Goal: Task Accomplishment & Management: Manage account settings

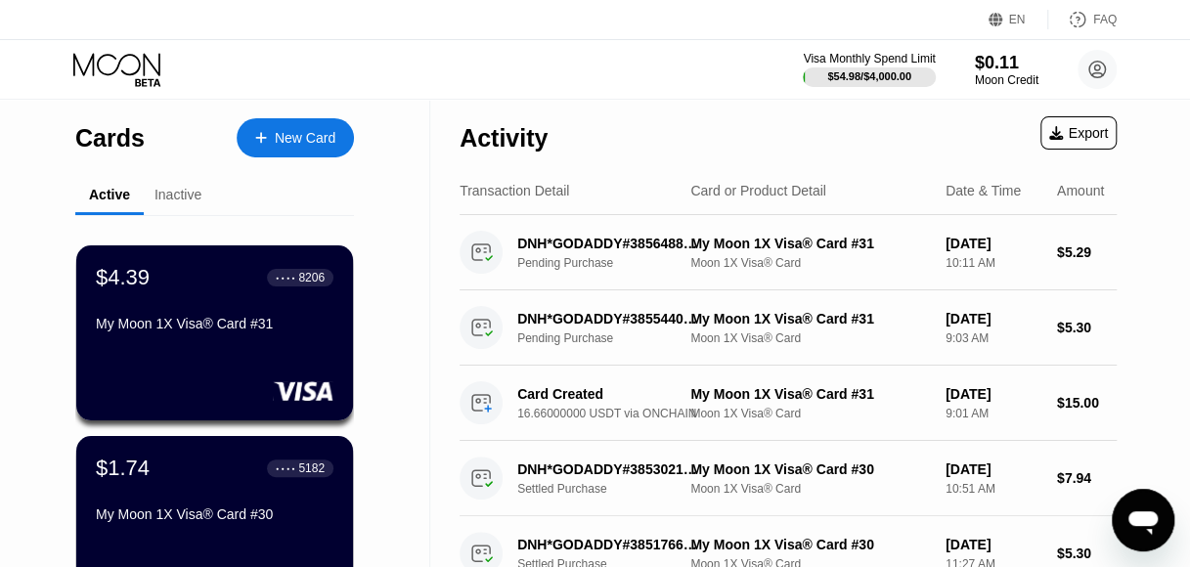
click at [211, 331] on div "My Moon 1X Visa® Card #31" at bounding box center [215, 324] width 238 height 16
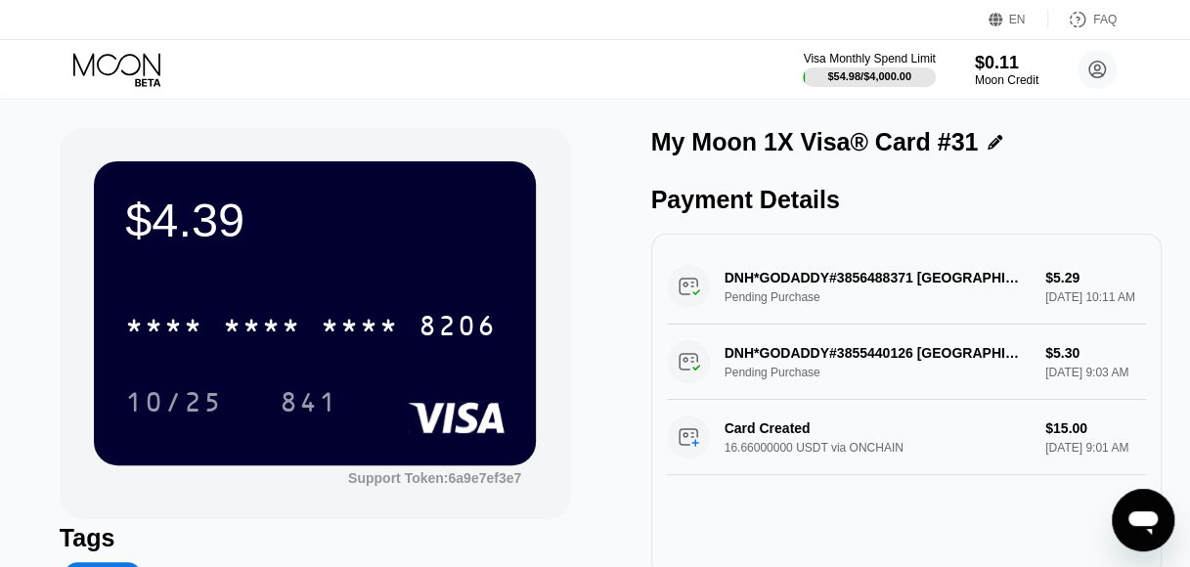
click at [125, 66] on icon at bounding box center [118, 70] width 91 height 34
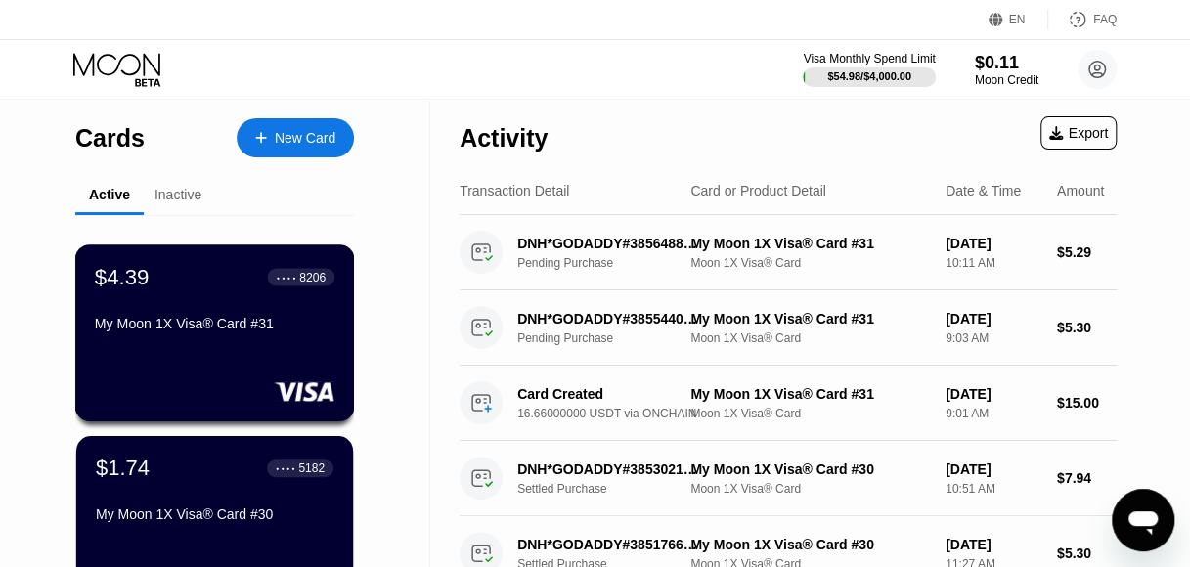
click at [165, 331] on div "My Moon 1X Visa® Card #31" at bounding box center [214, 324] width 239 height 16
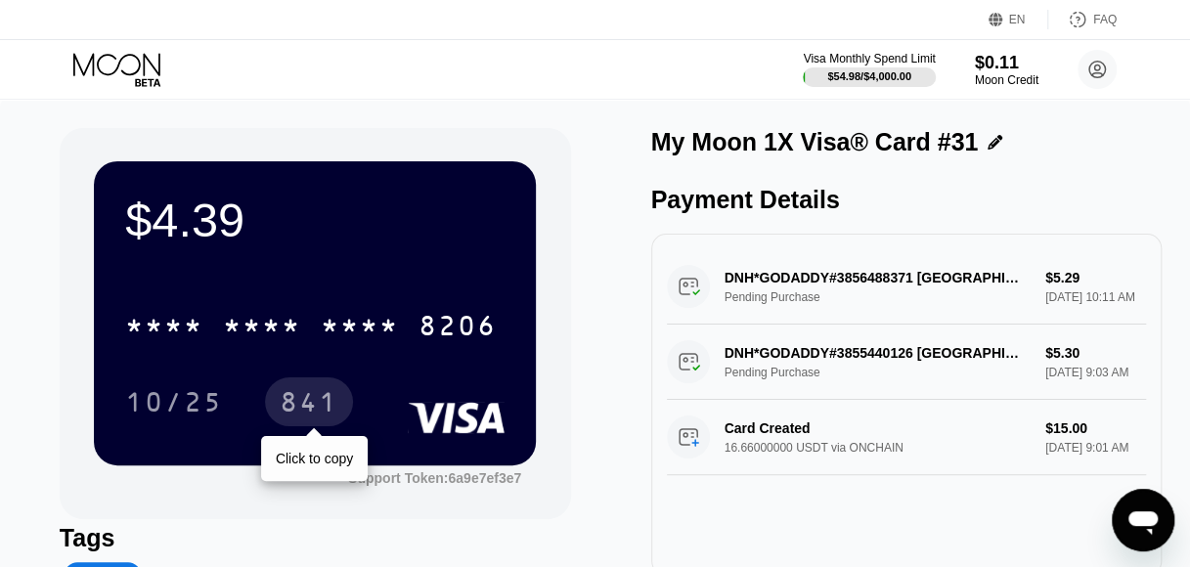
click at [288, 410] on div "841" at bounding box center [309, 404] width 59 height 31
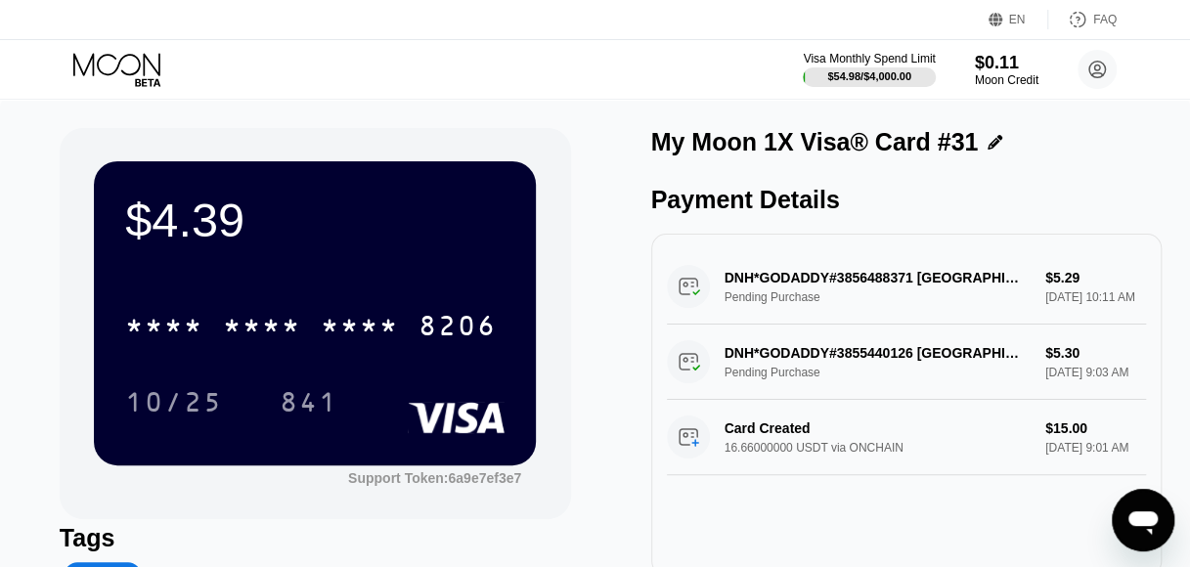
click at [329, 404] on div "841" at bounding box center [309, 404] width 59 height 31
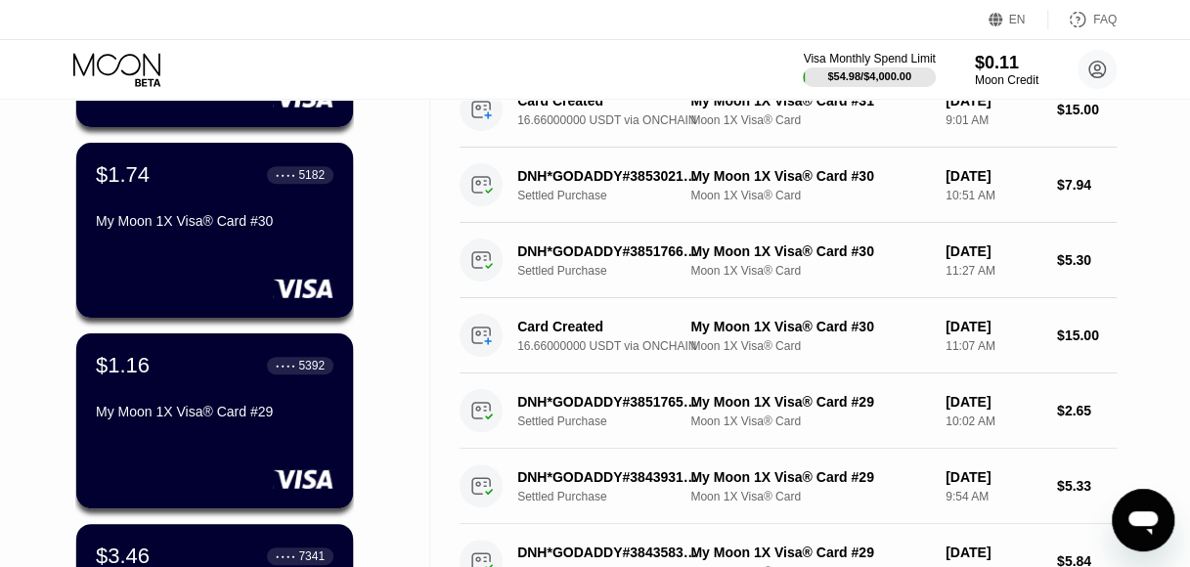
scroll to position [489, 0]
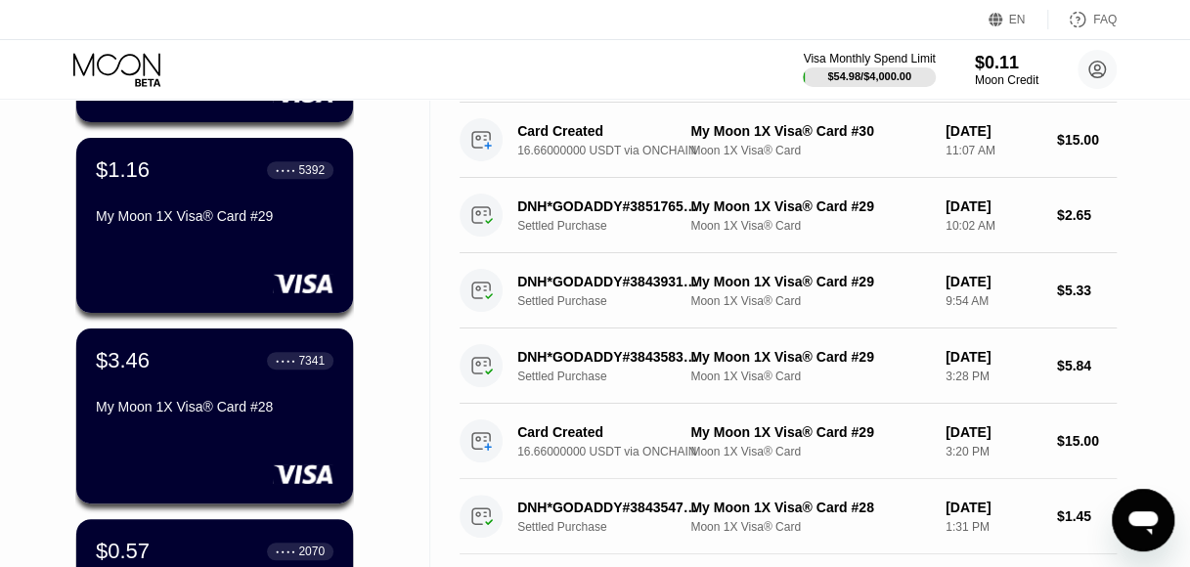
click at [223, 352] on div "$3.46 ● ● ● ● 7341" at bounding box center [215, 360] width 238 height 25
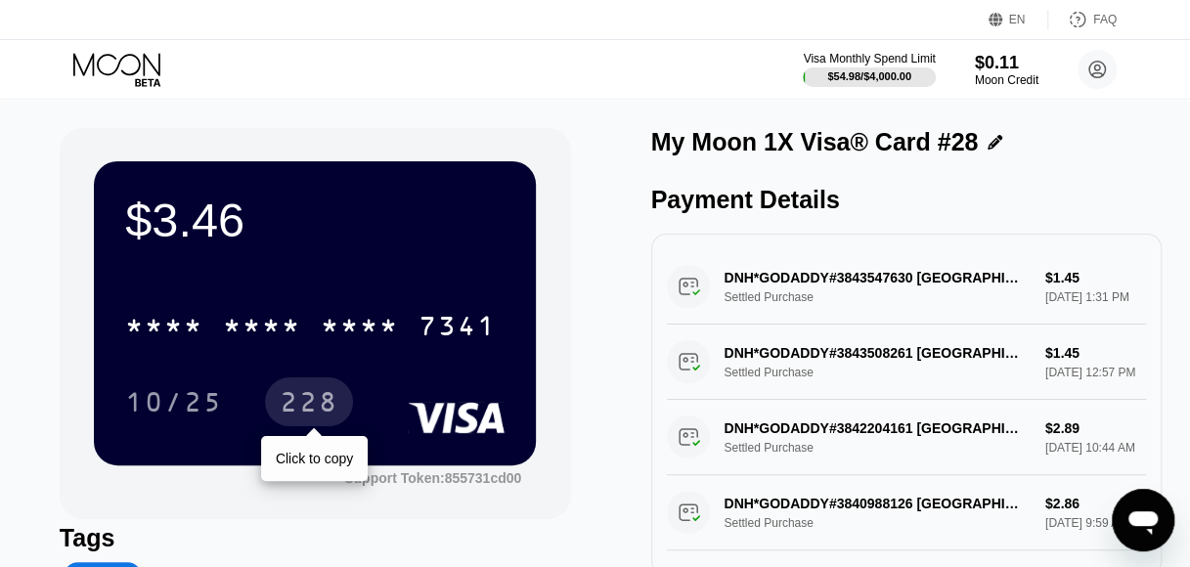
click at [304, 410] on div "228" at bounding box center [309, 404] width 59 height 31
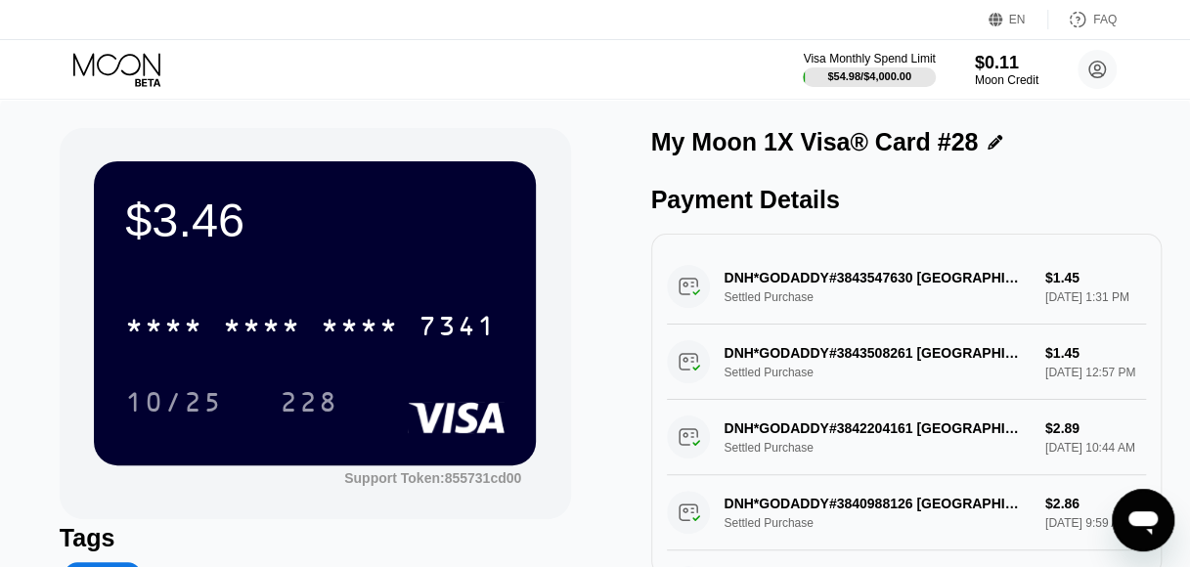
click at [137, 80] on icon at bounding box center [118, 70] width 91 height 34
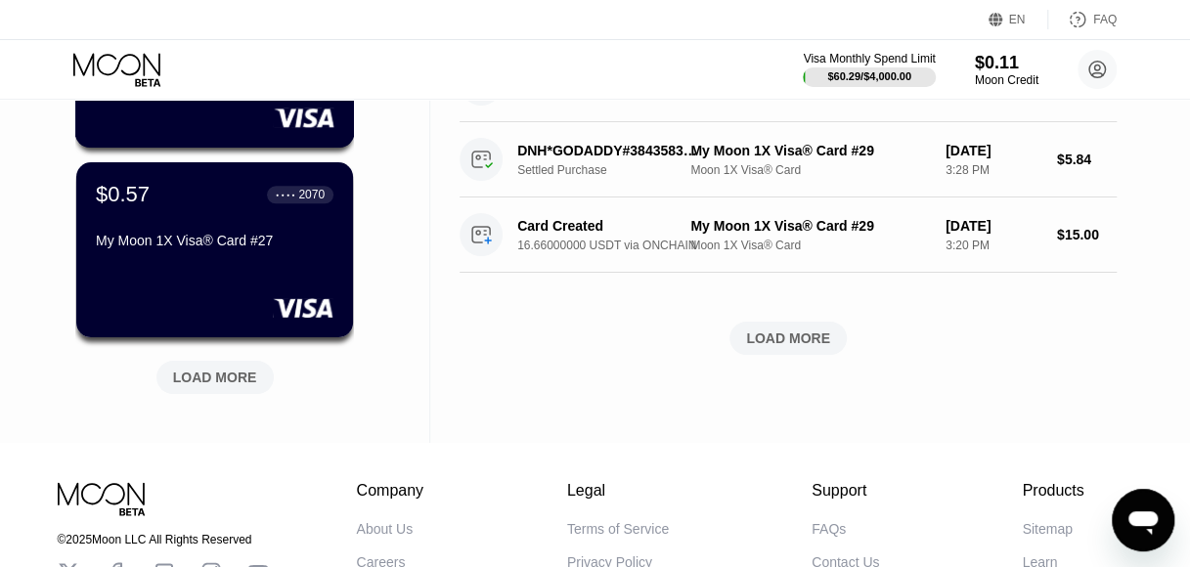
scroll to position [880, 0]
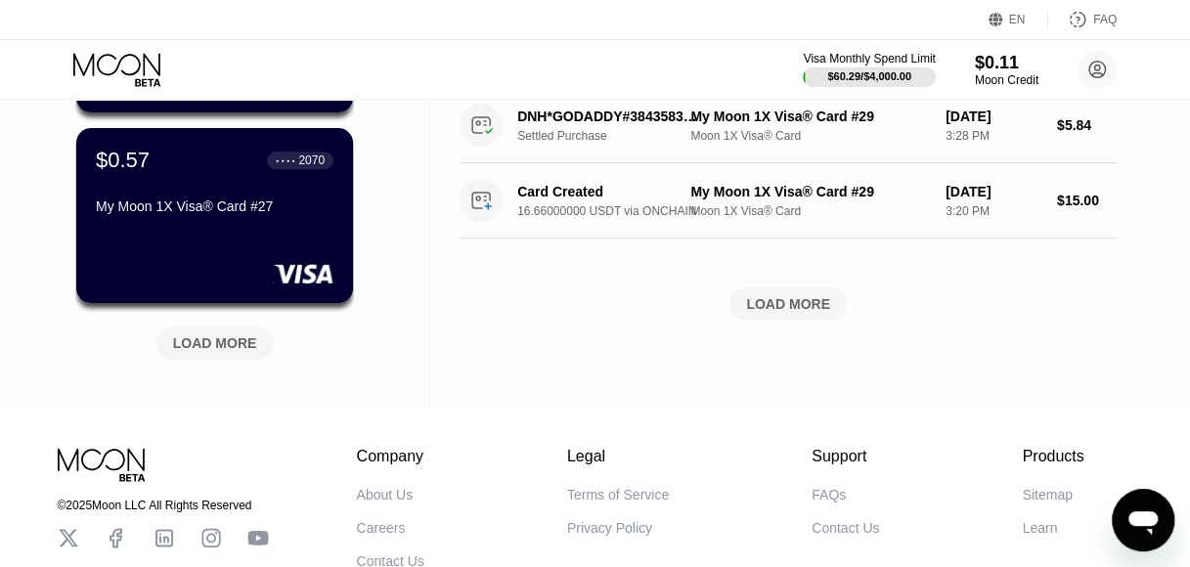
click at [259, 342] on div "LOAD MORE" at bounding box center [214, 342] width 117 height 33
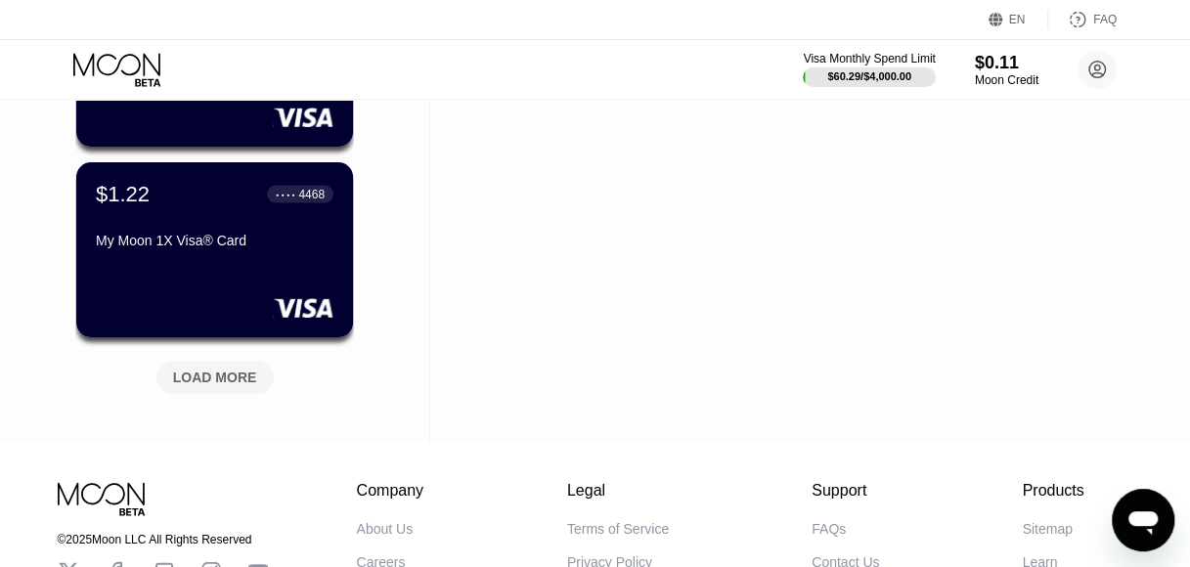
scroll to position [1857, 0]
